Goal: Find specific page/section: Find specific page/section

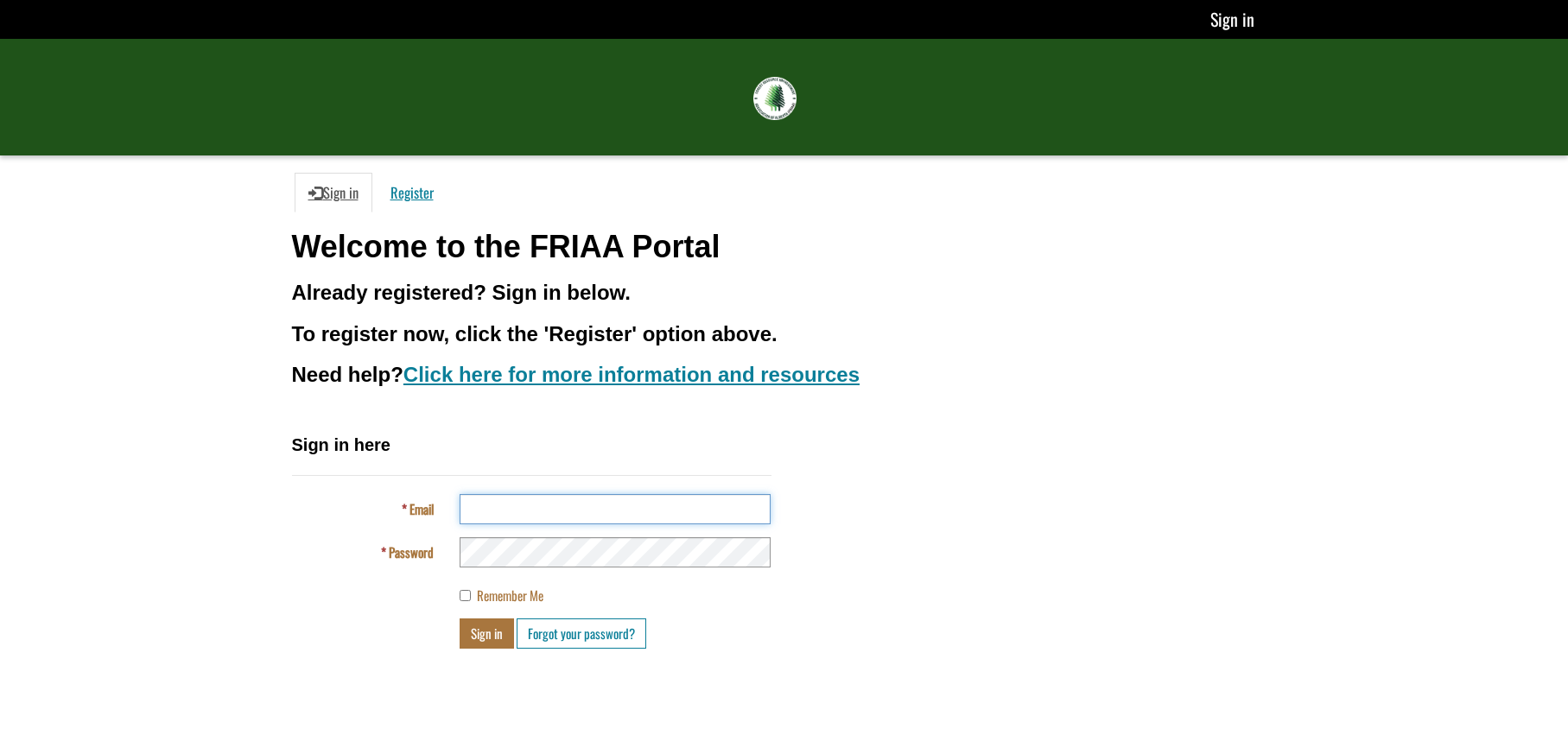
type input "**********"
click at [488, 631] on button "Sign in" at bounding box center [486, 633] width 54 height 30
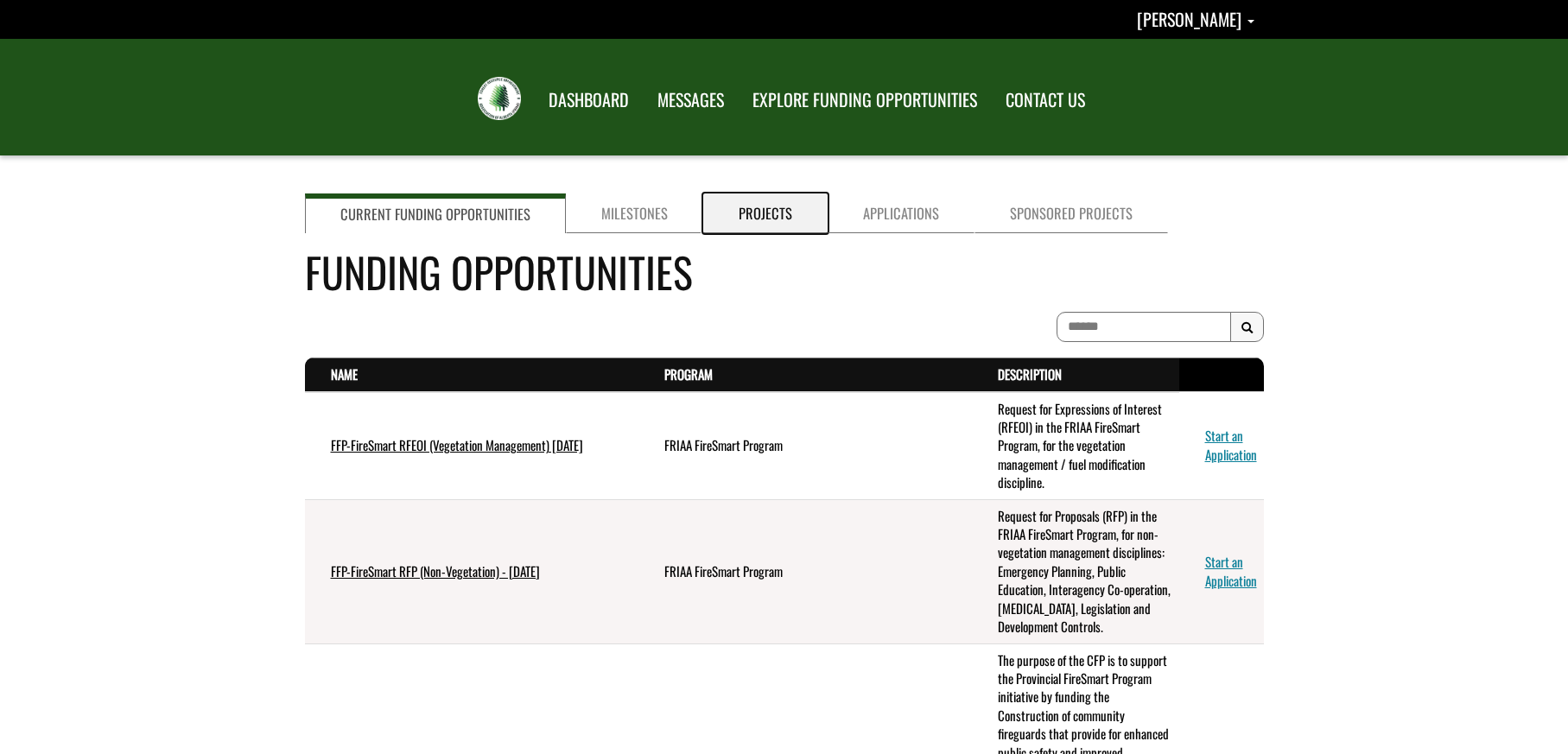
click at [750, 217] on link "Projects" at bounding box center [765, 213] width 124 height 39
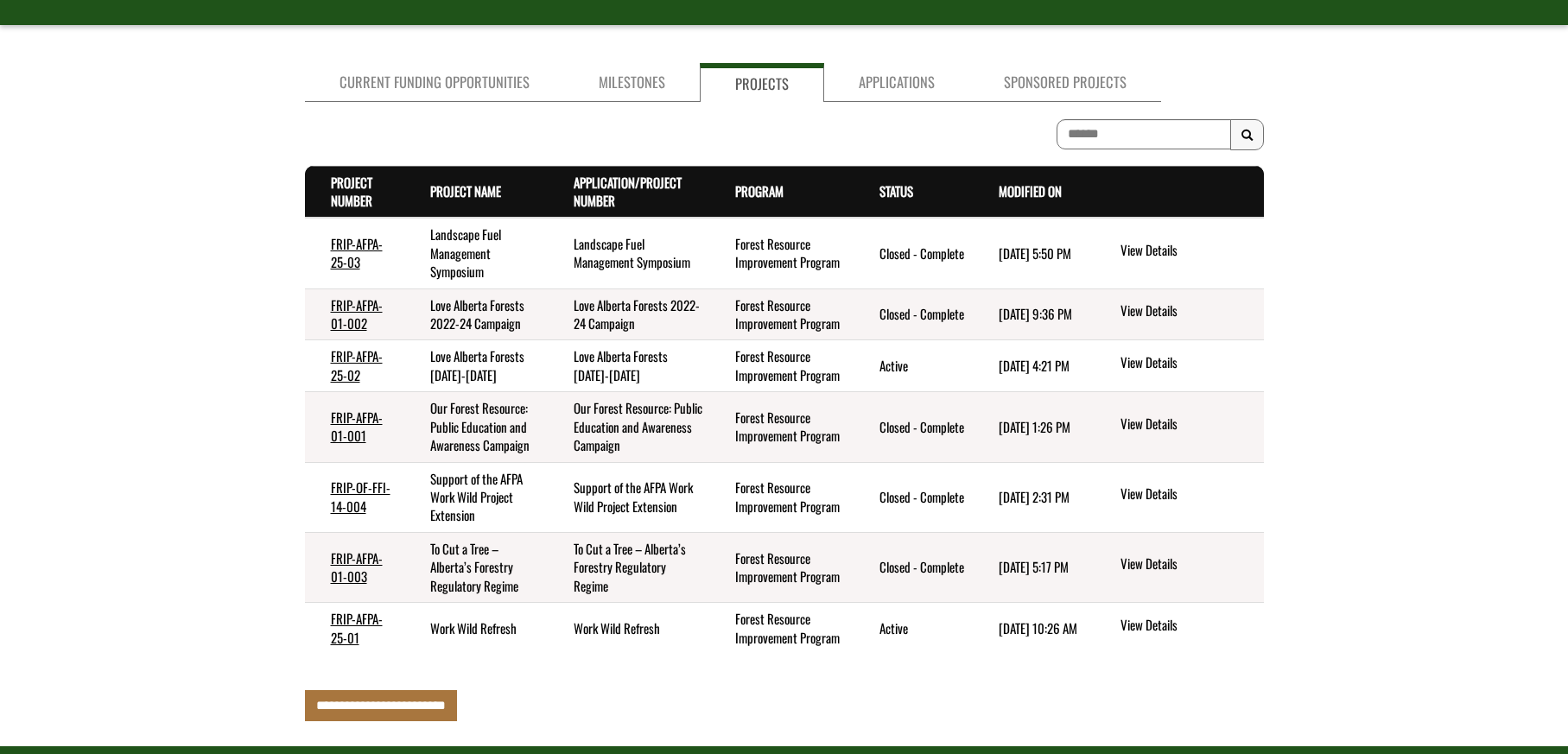
scroll to position [173, 0]
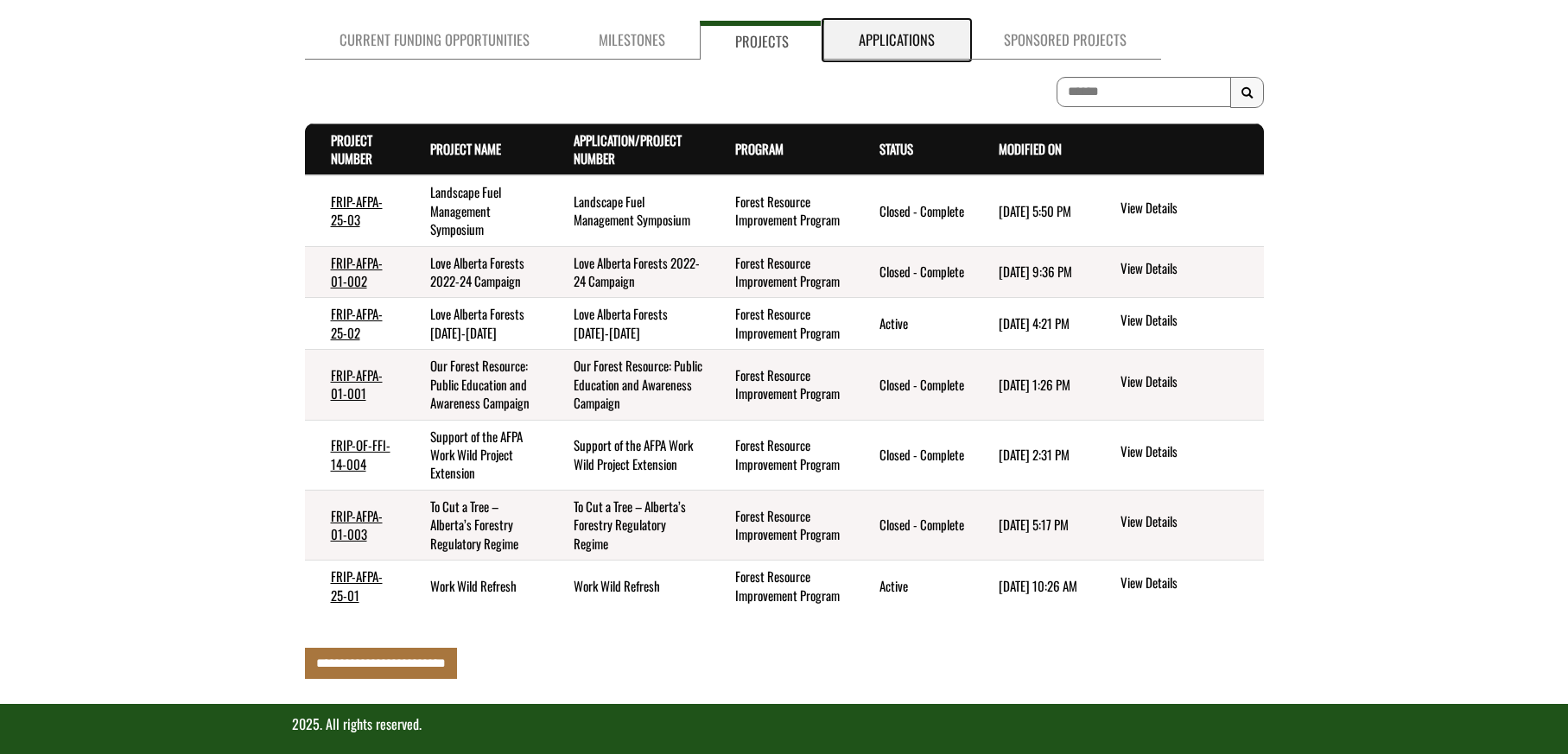
click at [900, 43] on link "Applications" at bounding box center [896, 40] width 145 height 39
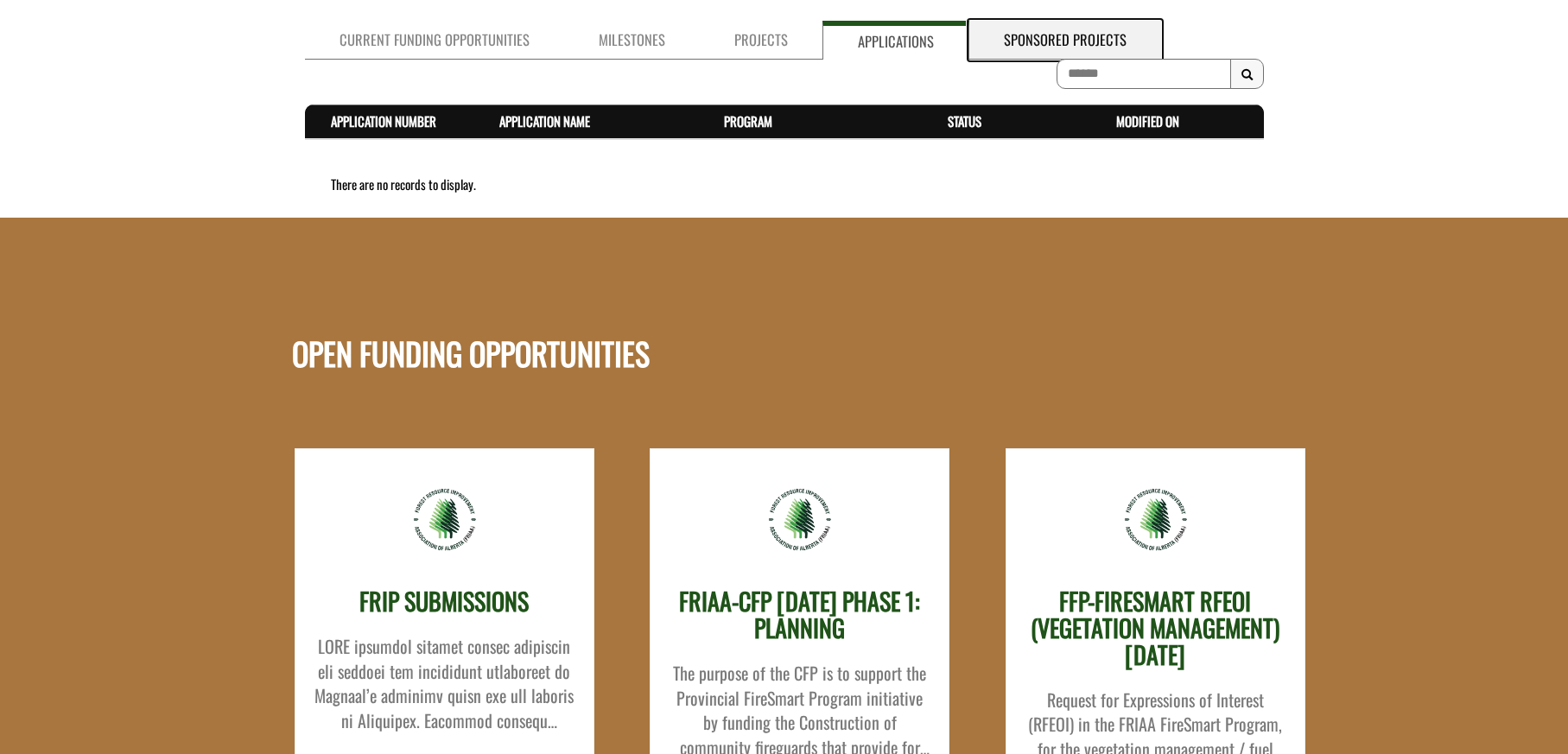
click at [1058, 39] on link "Sponsored Projects" at bounding box center [1065, 40] width 192 height 39
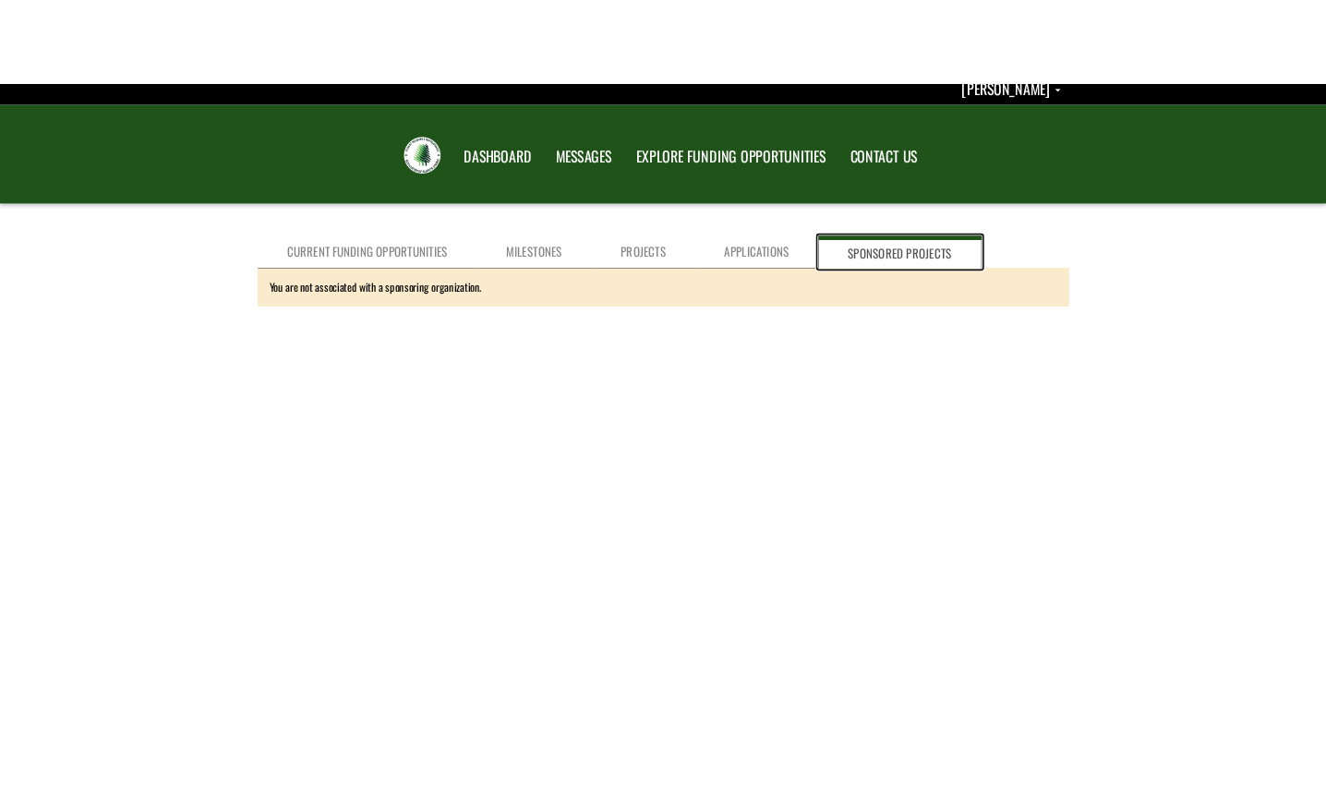
scroll to position [0, 0]
